Goal: Check status: Check status

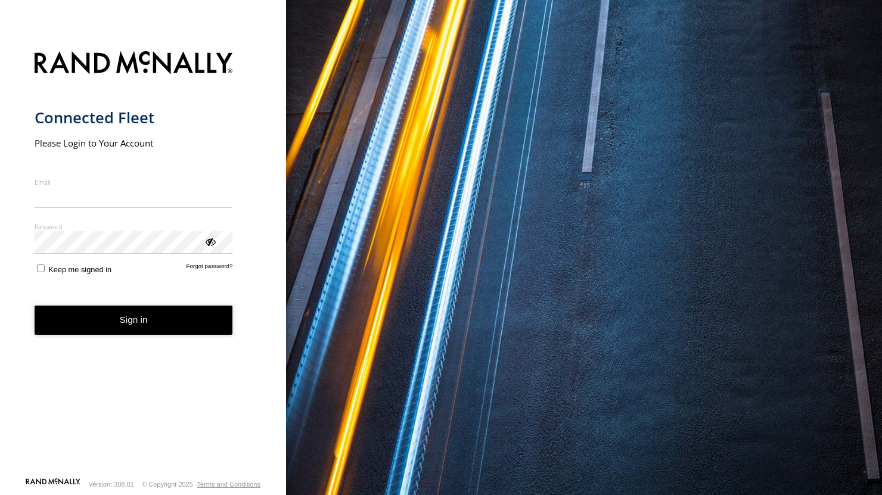
type input "**********"
click at [129, 325] on button "Sign in" at bounding box center [134, 320] width 198 height 29
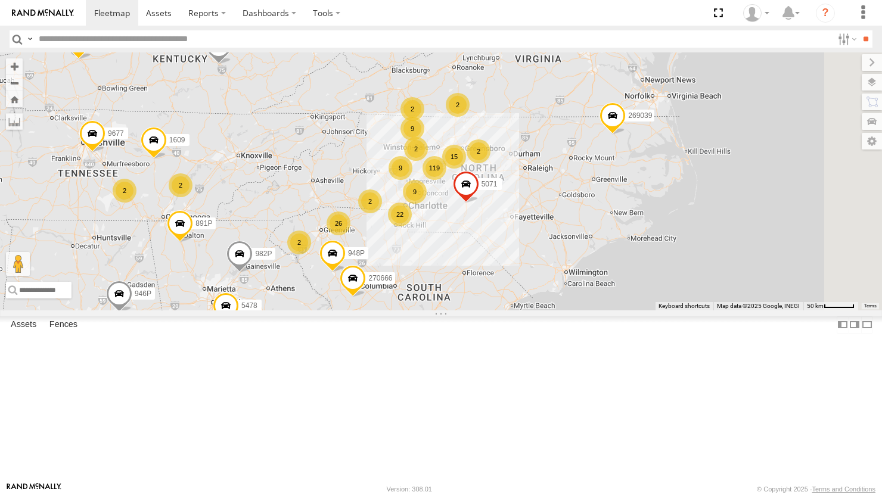
drag, startPoint x: 757, startPoint y: 286, endPoint x: 551, endPoint y: 278, distance: 205.7
click at [551, 278] on div "20831 9367 881P 904P 269039 9671 946P 891P 9677 5071 5478 982P 26 9 15 119 9 22…" at bounding box center [441, 180] width 882 height 257
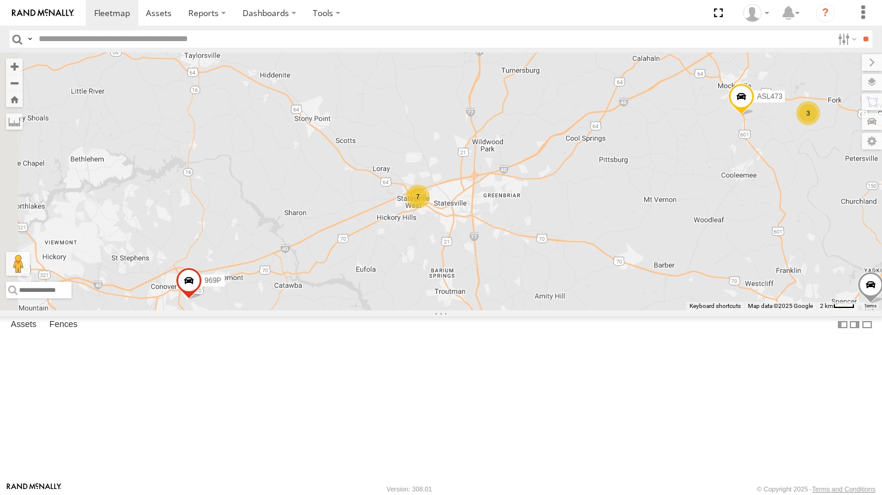
drag, startPoint x: 455, startPoint y: 240, endPoint x: 665, endPoint y: 251, distance: 210.6
click at [665, 251] on div "20831 9367 881P 904P 269039 9671 946P 891P 9677 5071 5478 982P 7003 270666 948P…" at bounding box center [441, 180] width 882 height 257
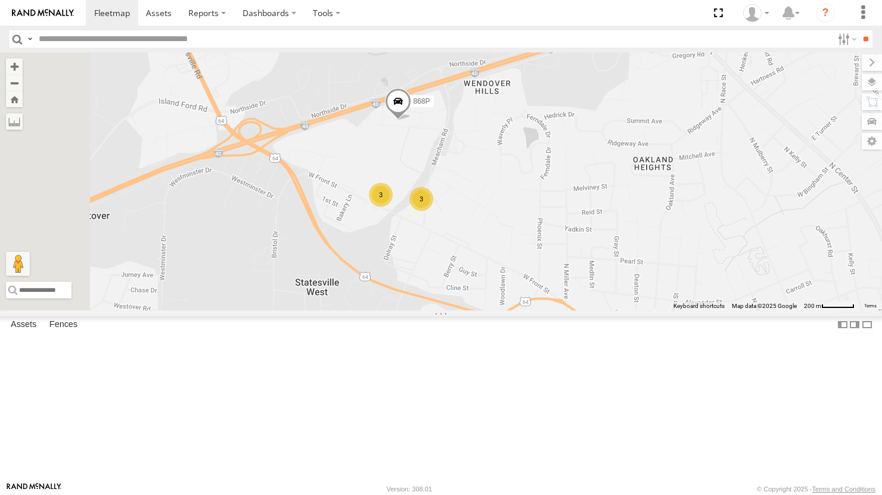
drag, startPoint x: 533, startPoint y: 319, endPoint x: 694, endPoint y: 226, distance: 185.8
click at [694, 226] on div "20831 9367 881P 904P 269039 9671 946P 891P 9677 5071 5478 982P 7003 270666 948P…" at bounding box center [441, 180] width 882 height 257
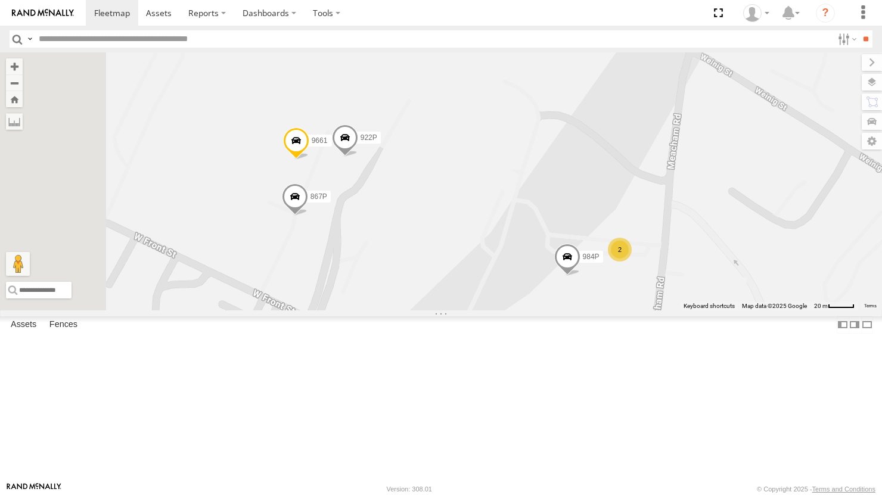
drag, startPoint x: 519, startPoint y: 287, endPoint x: 695, endPoint y: 236, distance: 183.1
click at [693, 236] on div "20831 9367 881P 904P 269039 9671 946P 891P 9677 5071 5478 982P 7003 270666 948P…" at bounding box center [441, 180] width 882 height 257
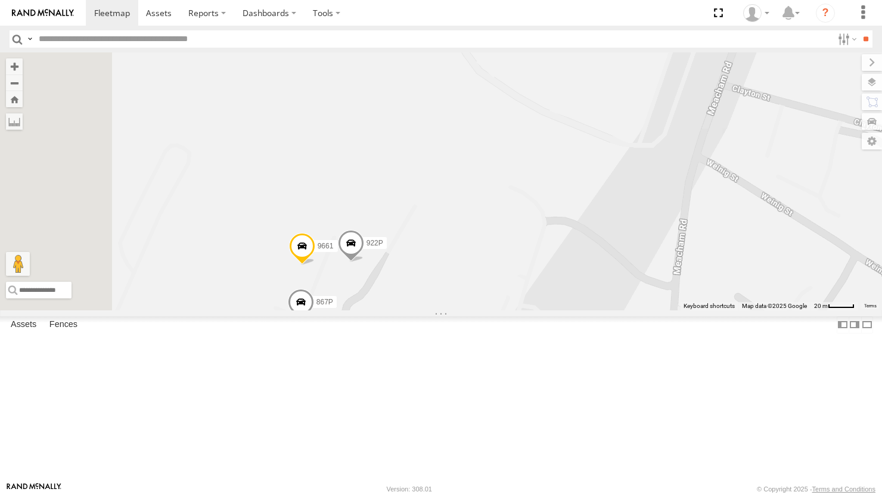
drag, startPoint x: 687, startPoint y: 232, endPoint x: 691, endPoint y: 341, distance: 109.7
click at [691, 310] on div "20831 9367 881P 904P 269039 9671 946P 891P 9677 5071 5478 982P 7003 270666 948P…" at bounding box center [441, 180] width 882 height 257
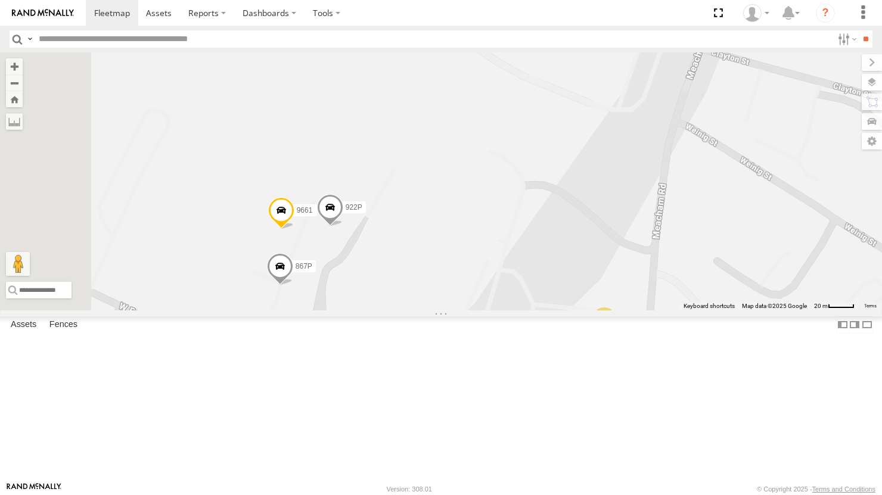
drag, startPoint x: 668, startPoint y: 266, endPoint x: 646, endPoint y: 234, distance: 39.5
click at [646, 234] on div "20831 9367 881P 904P 269039 9671 946P 891P 9677 5071 5478 982P 7003 270666 948P…" at bounding box center [441, 180] width 882 height 257
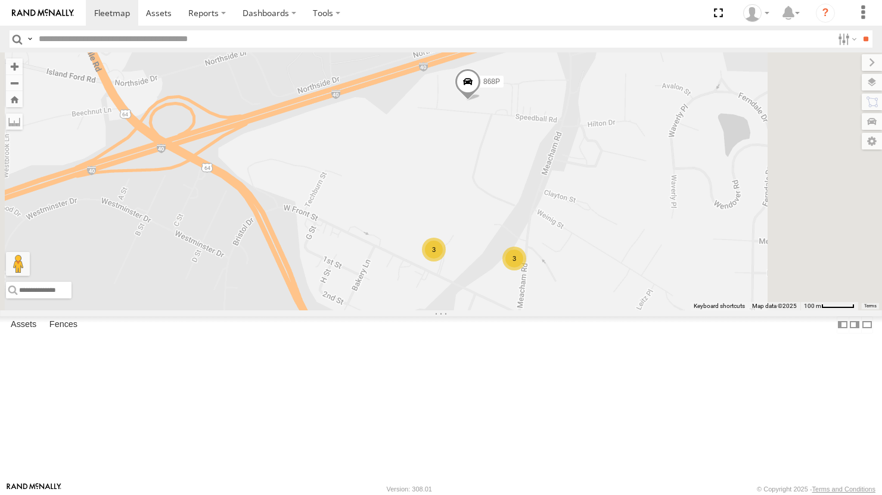
drag, startPoint x: 637, startPoint y: 194, endPoint x: 626, endPoint y: 262, distance: 69.0
click at [626, 262] on div "20831 9367 881P 904P 269039 9671 946P 891P 9677 5071 5478 982P 7003 270666 948P…" at bounding box center [441, 180] width 882 height 257
click at [480, 101] on span at bounding box center [466, 85] width 26 height 32
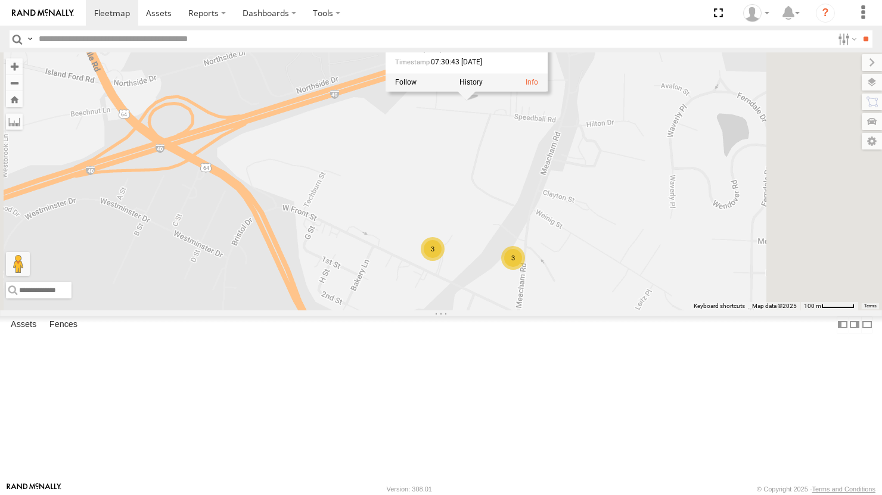
click at [472, 88] on div "20831 9367 881P 904P 269039 9671 946P 891P 9677 5071 5478 982P 7003 270666 948P…" at bounding box center [441, 180] width 882 height 257
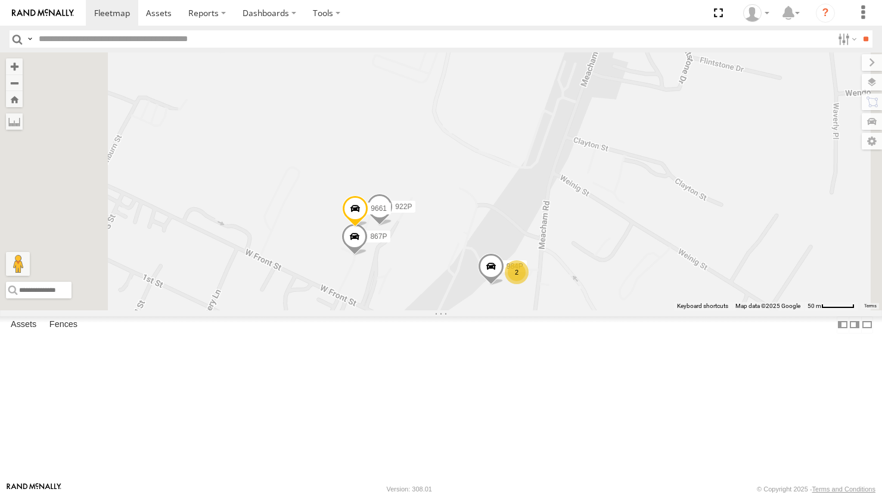
drag, startPoint x: 645, startPoint y: 285, endPoint x: 649, endPoint y: 183, distance: 102.0
click at [649, 183] on div "20831 9367 881P 904P 269039 9671 946P 891P 9677 5071 5478 982P 7003 270666 948P…" at bounding box center [441, 180] width 882 height 257
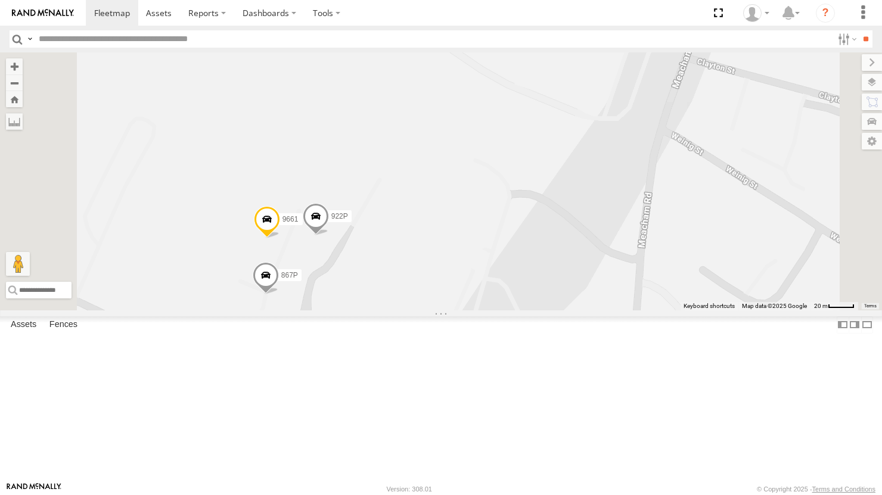
drag, startPoint x: 643, startPoint y: 261, endPoint x: 724, endPoint y: 82, distance: 196.2
click at [720, 98] on div "20831 9367 881P 904P 269039 9671 946P 891P 9677 5071 5478 982P 7003 270666 948P…" at bounding box center [441, 180] width 882 height 257
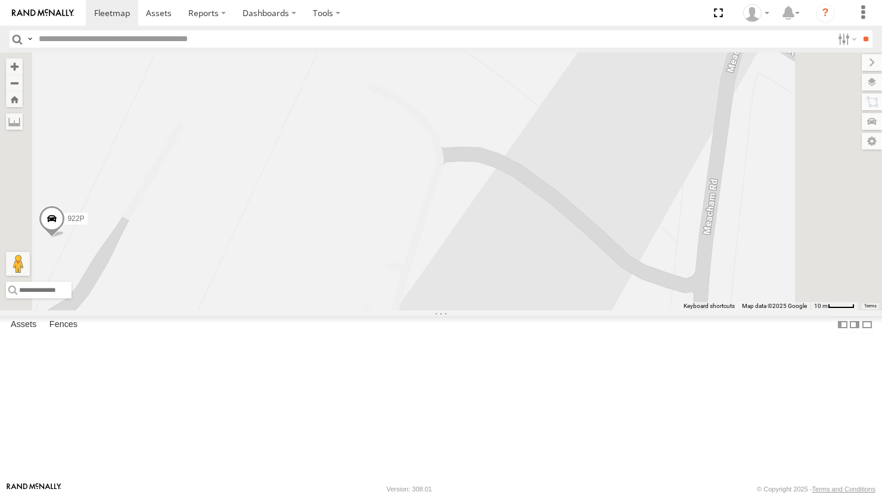
drag, startPoint x: 740, startPoint y: 284, endPoint x: 717, endPoint y: 472, distance: 189.0
click at [748, 494] on html at bounding box center [441, 247] width 882 height 495
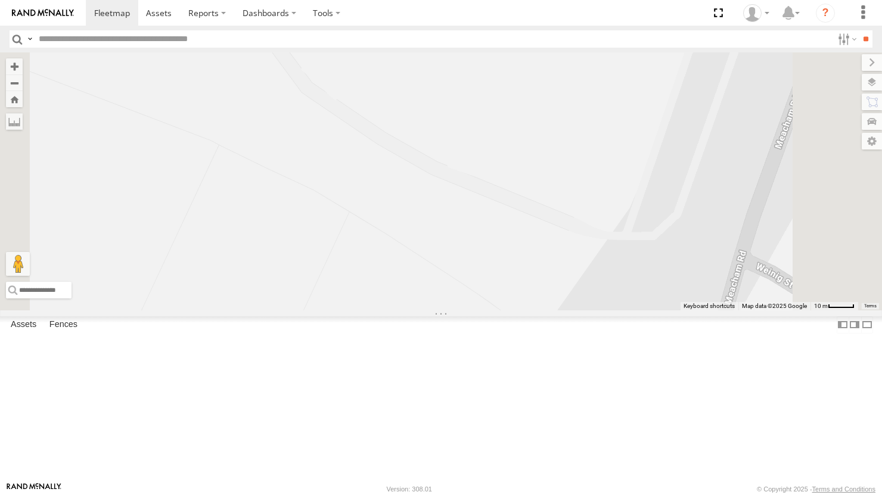
drag, startPoint x: 714, startPoint y: 304, endPoint x: 717, endPoint y: 479, distance: 174.6
click at [717, 310] on div "20831 9367 881P 904P 269039 9671 946P 891P 9677 5071 5478 982P 7003 270666 948P…" at bounding box center [441, 180] width 882 height 257
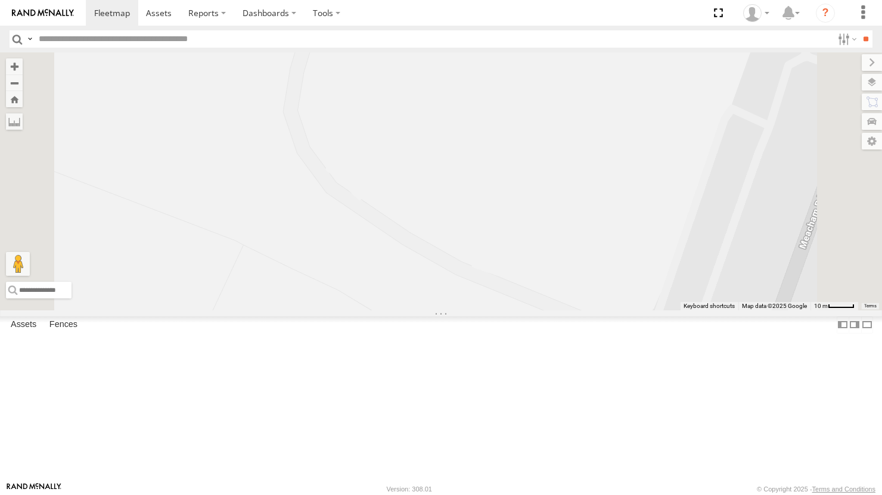
drag, startPoint x: 701, startPoint y: 301, endPoint x: 716, endPoint y: 338, distance: 40.1
click at [716, 310] on div "20831 9367 881P 904P 269039 9671 946P 891P 9677 5071 5478 982P 7003 270666 948P…" at bounding box center [441, 180] width 882 height 257
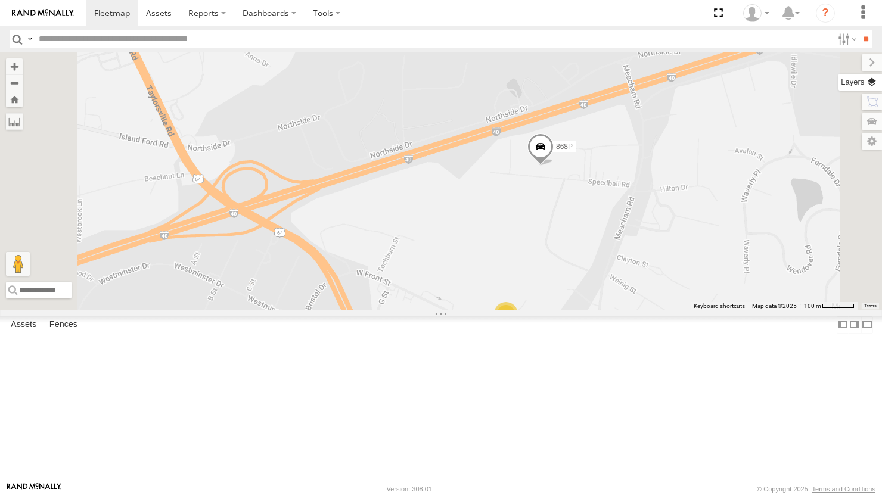
click at [874, 82] on label at bounding box center [859, 82] width 43 height 17
click at [0, 0] on span "Overlays" at bounding box center [0, 0] width 0 height 0
click at [0, 0] on span "Traffic" at bounding box center [0, 0] width 0 height 0
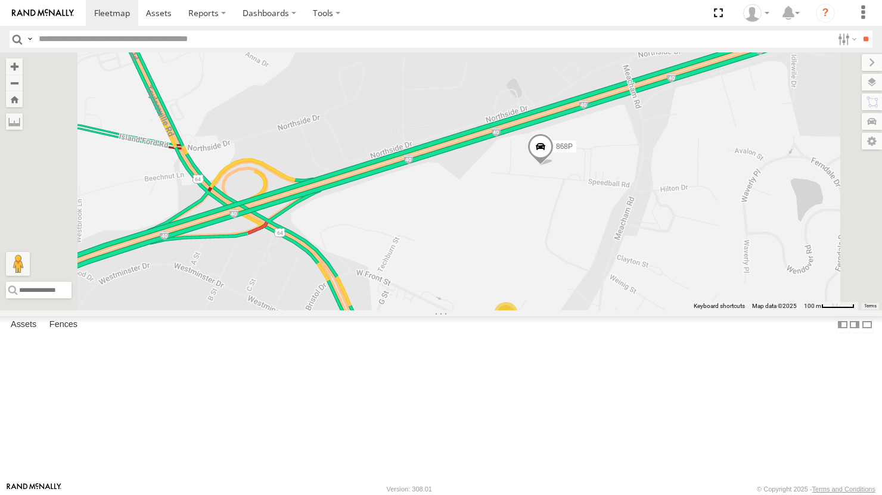
click at [0, 0] on span "Basemaps" at bounding box center [0, 0] width 0 height 0
click at [0, 0] on span "Satellite" at bounding box center [0, 0] width 0 height 0
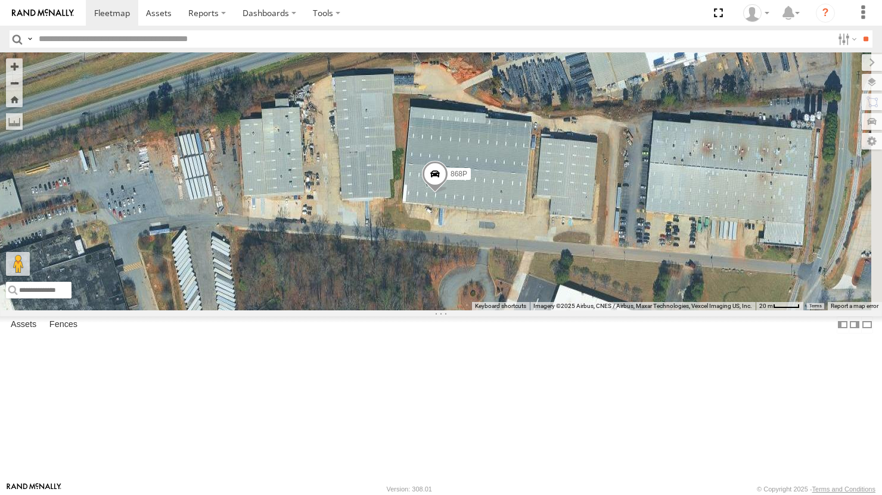
drag, startPoint x: 688, startPoint y: 244, endPoint x: 561, endPoint y: 241, distance: 126.9
click at [561, 241] on div "20831 9367 881P 904P 269039 9671 946P 891P 9677 5071 5478 982P 7003 270666 948P…" at bounding box center [441, 180] width 882 height 257
